Goal: Information Seeking & Learning: Compare options

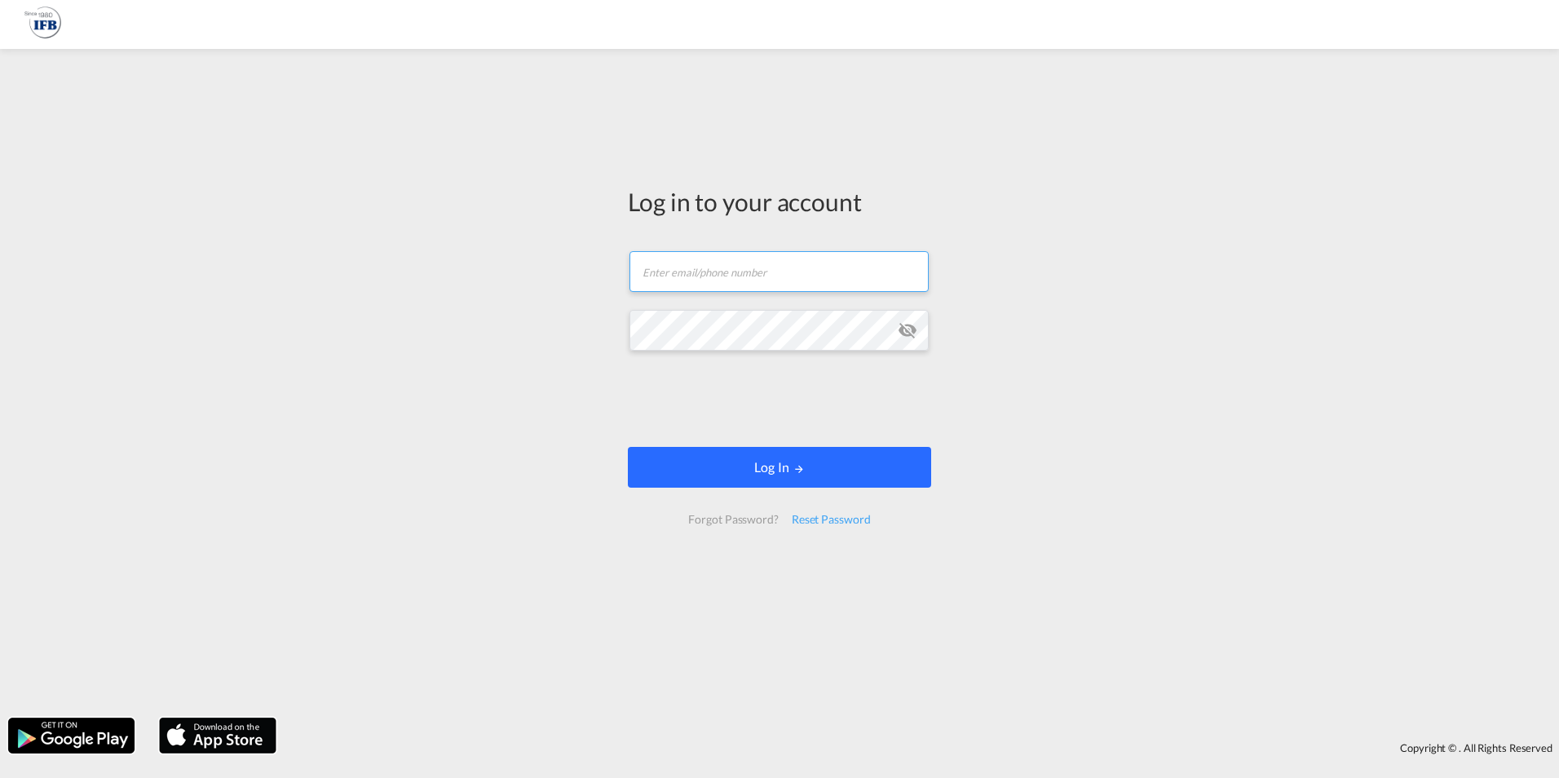
type input "as.gens@france-ifbgroup.net"
click at [711, 453] on button "Log In" at bounding box center [779, 467] width 303 height 41
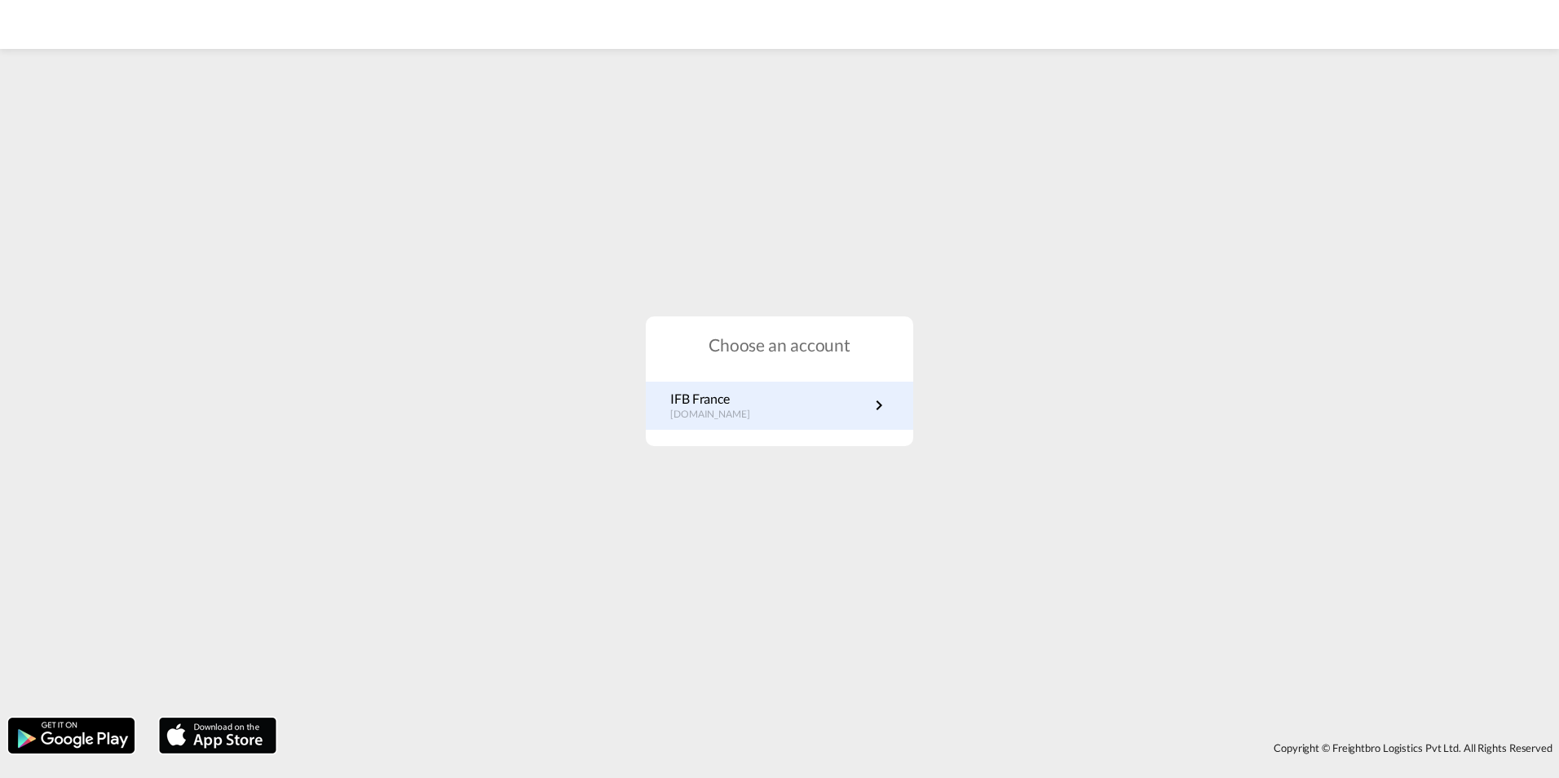
click at [805, 396] on link "IFB France fr.portal.ifb.com" at bounding box center [779, 406] width 218 height 32
click at [756, 421] on link "IFB France fr.portal.ifb.com" at bounding box center [779, 406] width 218 height 32
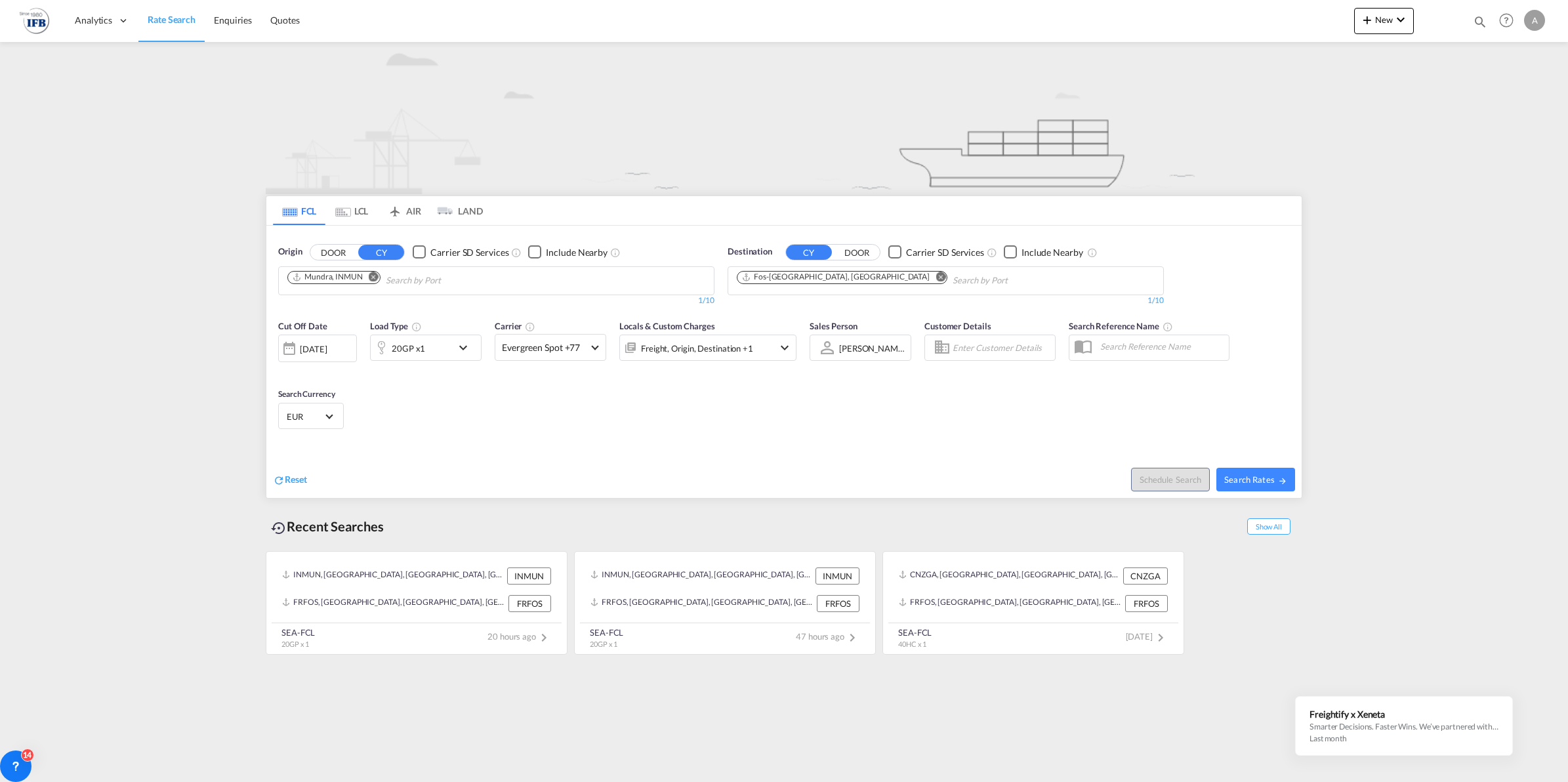
click at [373, 277] on md-icon "Remove" at bounding box center [373, 276] width 10 height 10
type input "[GEOGRAPHIC_DATA]"
click at [326, 309] on div "Shanghai [GEOGRAPHIC_DATA] CNSHA" at bounding box center [389, 311] width 250 height 39
click at [431, 349] on div "20GP x1" at bounding box center [411, 348] width 81 height 27
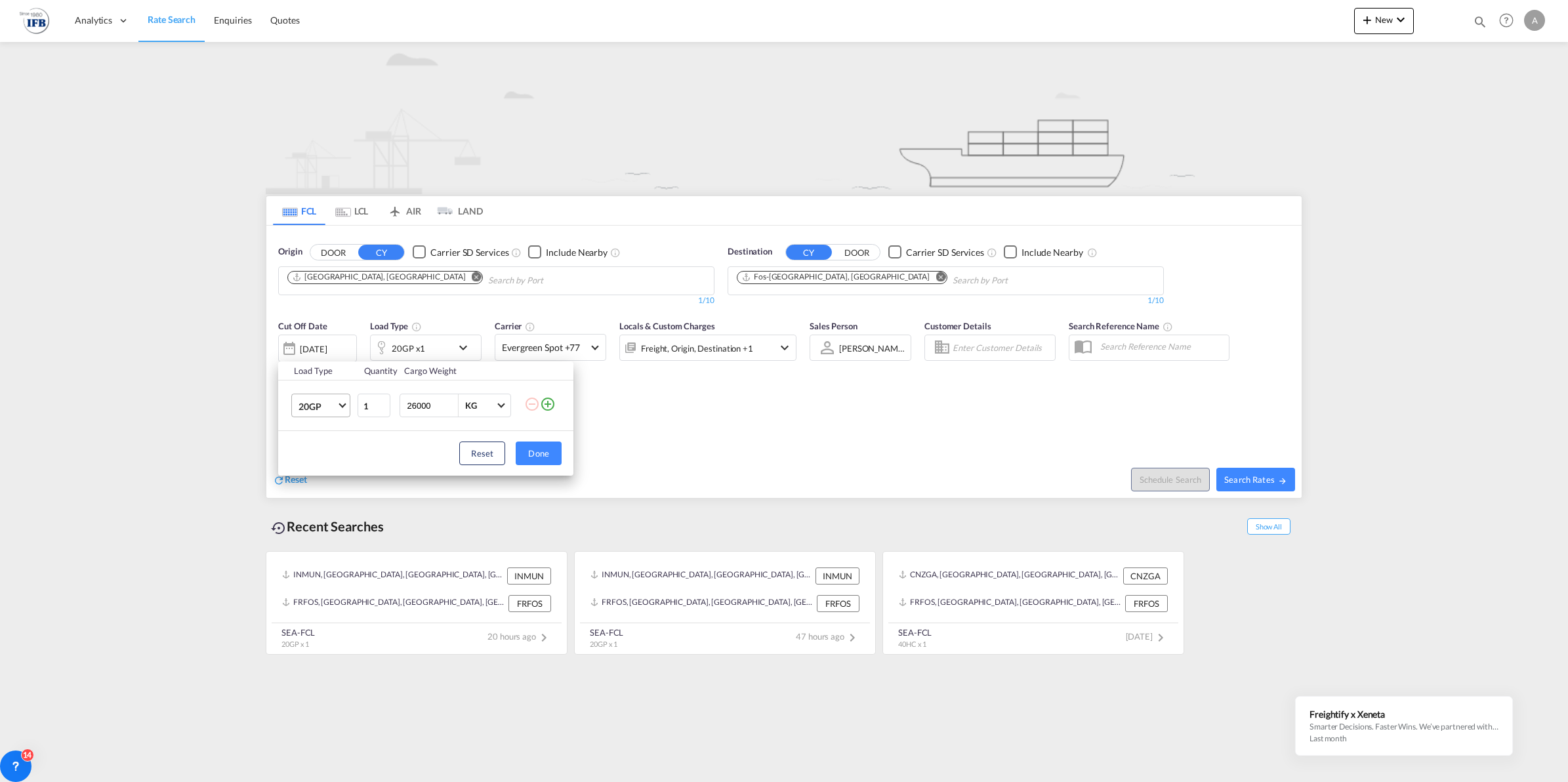
click at [343, 409] on md-select-value "20GP" at bounding box center [323, 405] width 52 height 23
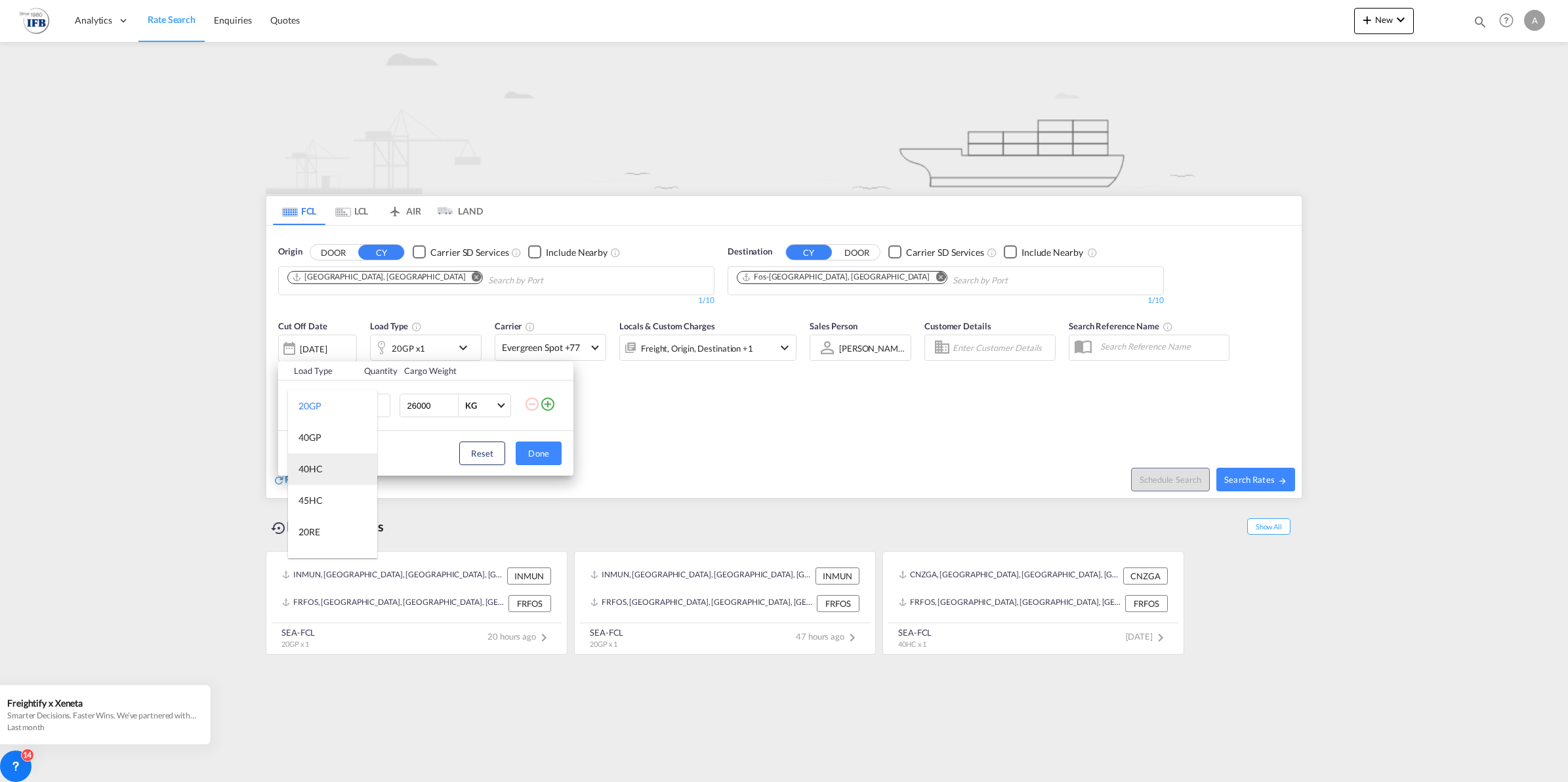
click at [333, 474] on md-option "40HC" at bounding box center [332, 468] width 89 height 31
drag, startPoint x: 435, startPoint y: 402, endPoint x: 305, endPoint y: 392, distance: 130.4
click at [305, 392] on tr "40HC 1 26000 KG KG" at bounding box center [426, 405] width 295 height 51
type input "18500"
click at [538, 456] on button "Done" at bounding box center [538, 453] width 46 height 23
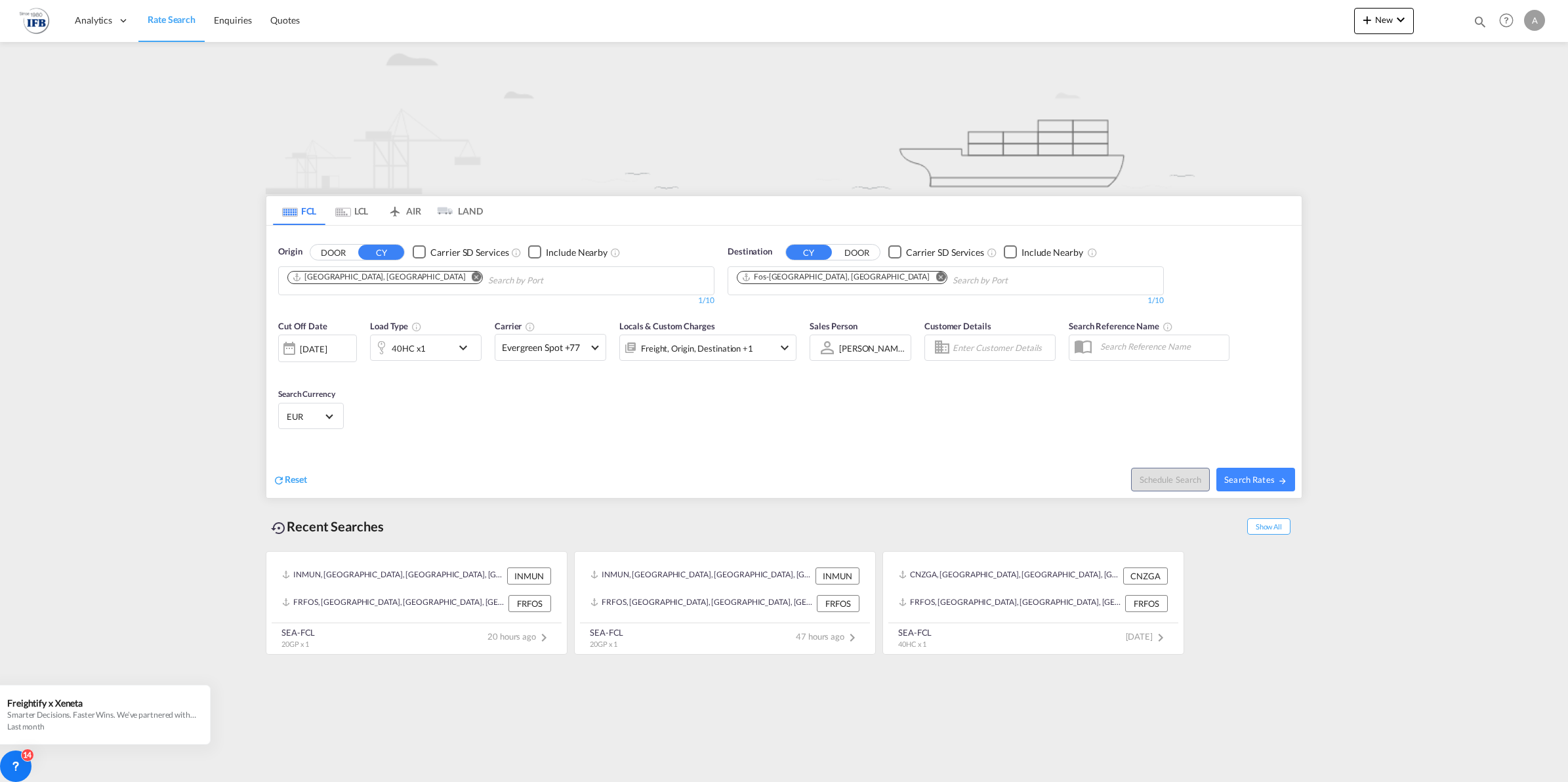
click at [327, 348] on div "[DATE]" at bounding box center [313, 348] width 27 height 12
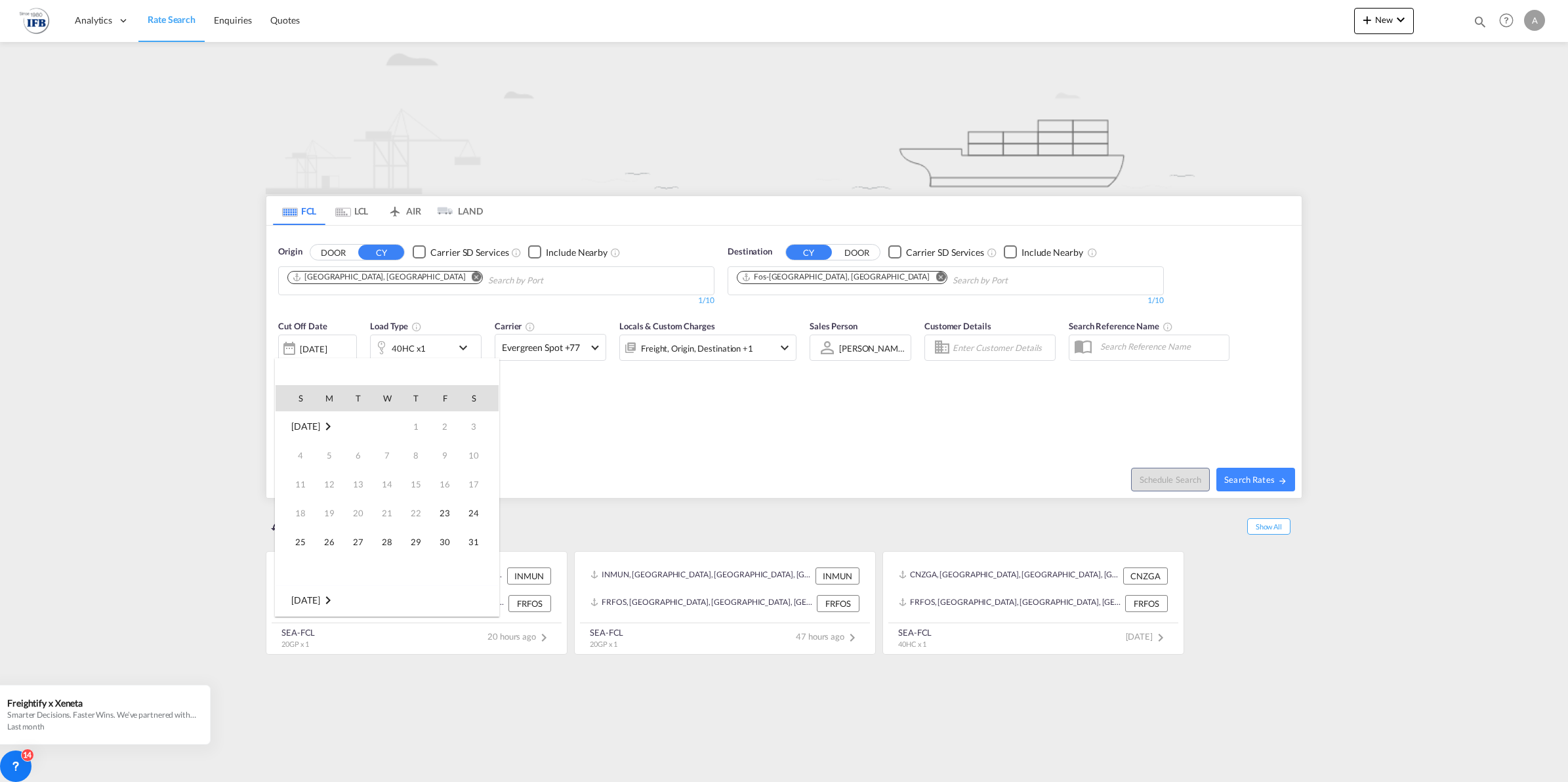
scroll to position [521, 0]
click at [361, 542] on span "26" at bounding box center [358, 541] width 27 height 27
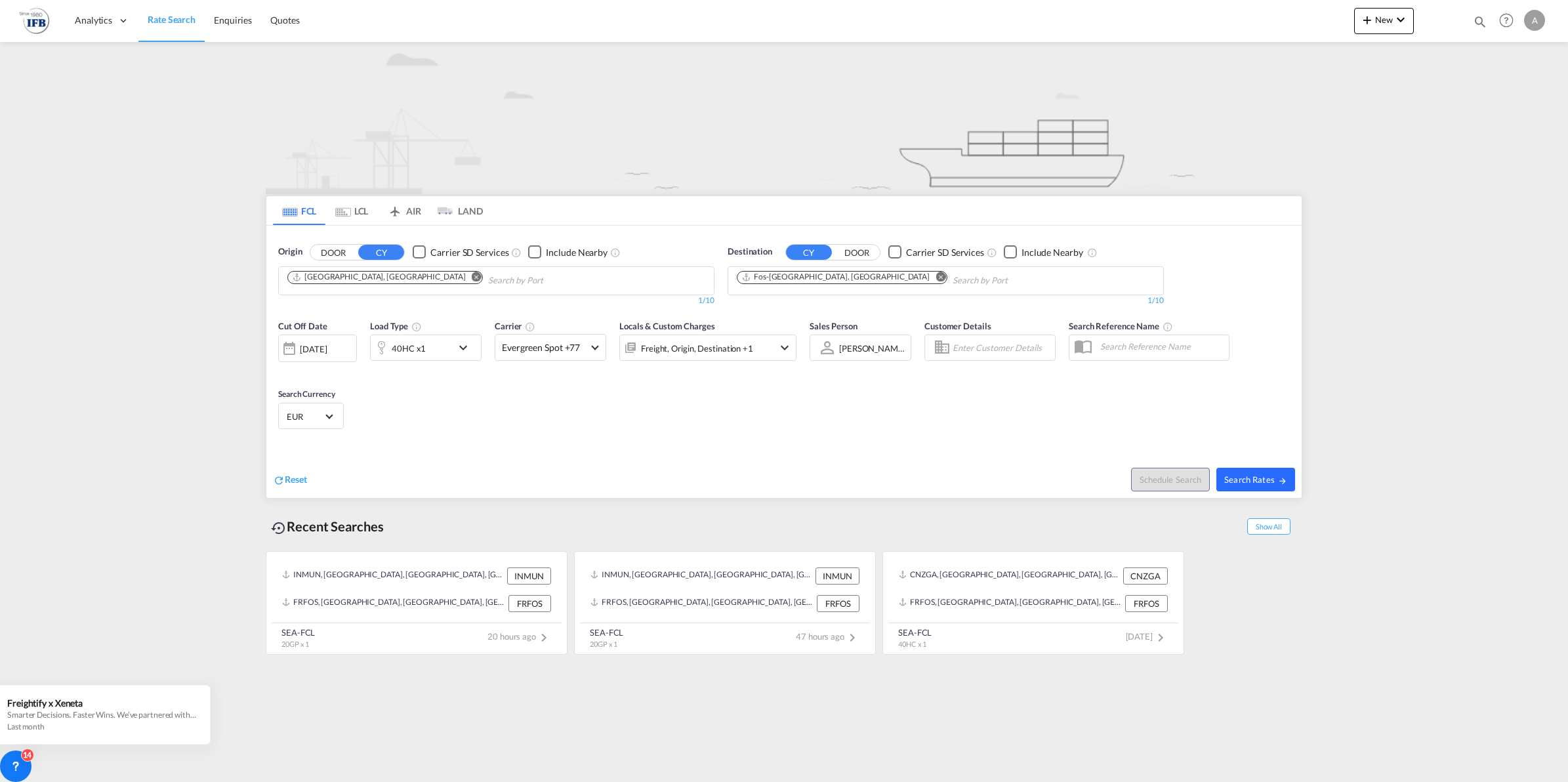
click at [1280, 479] on md-icon "icon-arrow-right" at bounding box center [1282, 480] width 9 height 9
type input "CNSHA to FRFOS / [DATE]"
click at [372, 274] on md-icon "Remove" at bounding box center [373, 276] width 10 height 10
